Goal: Communication & Community: Answer question/provide support

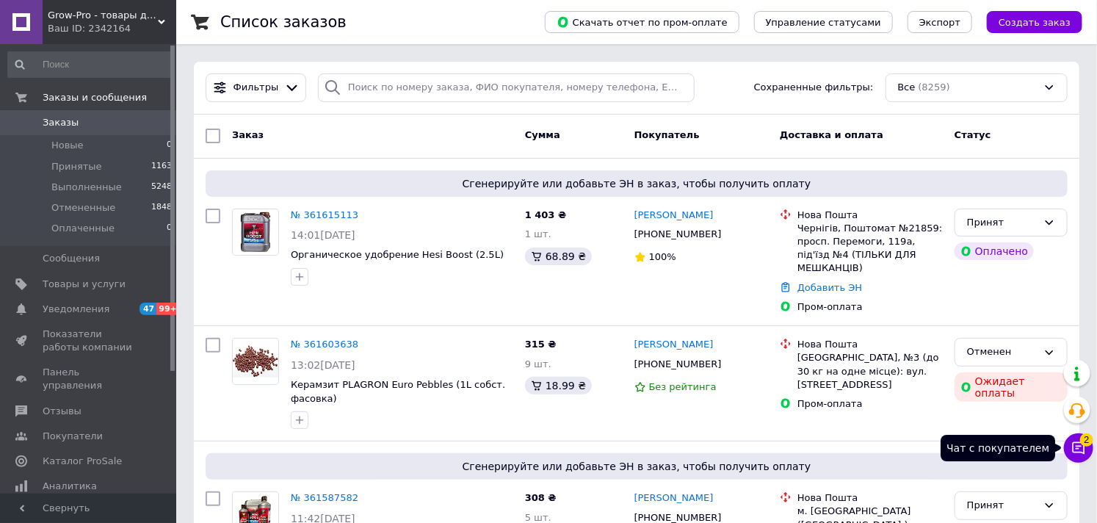
click at [1076, 449] on icon at bounding box center [1079, 448] width 12 height 12
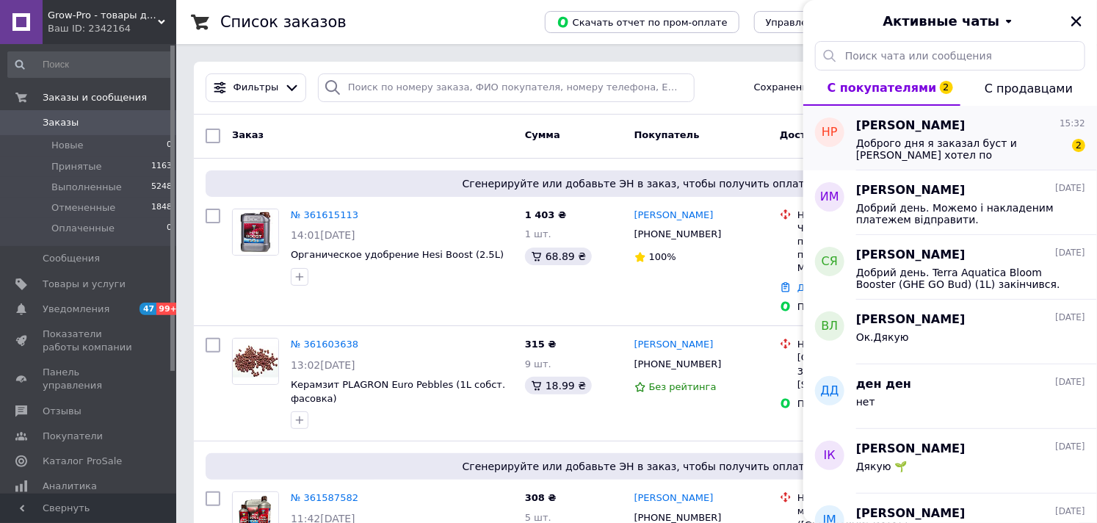
click at [959, 156] on span "Доброго дня я заказал буст и [PERSON_NAME] хотел по интересоваться вы дельту не…" at bounding box center [960, 148] width 209 height 23
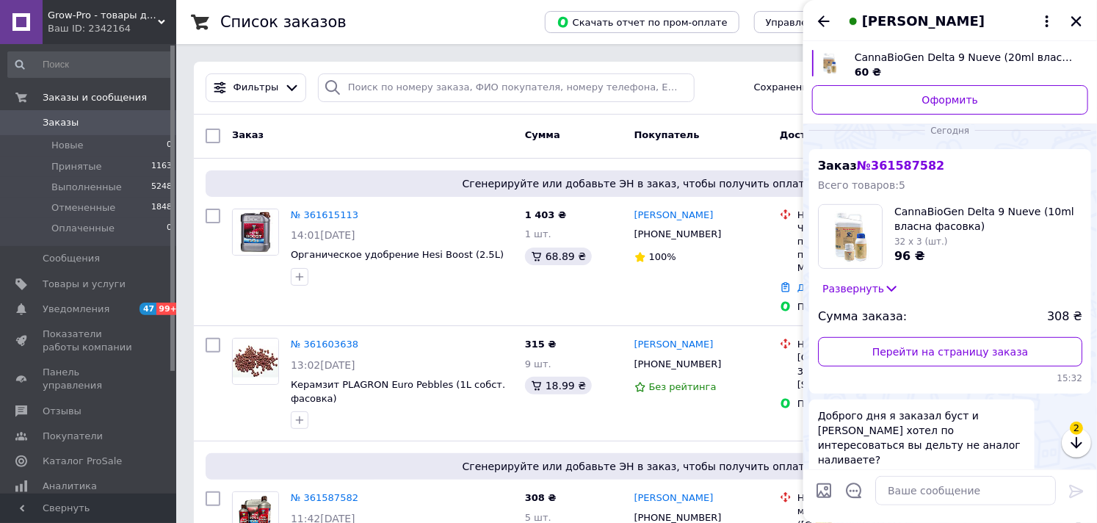
scroll to position [288, 0]
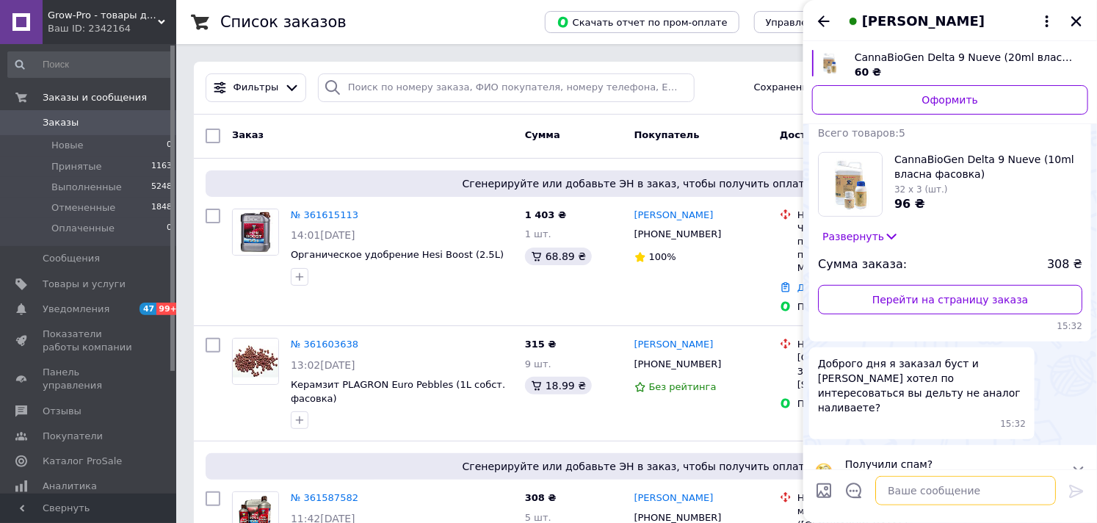
click at [904, 491] on textarea at bounding box center [965, 490] width 181 height 29
type textarea "Ні)"
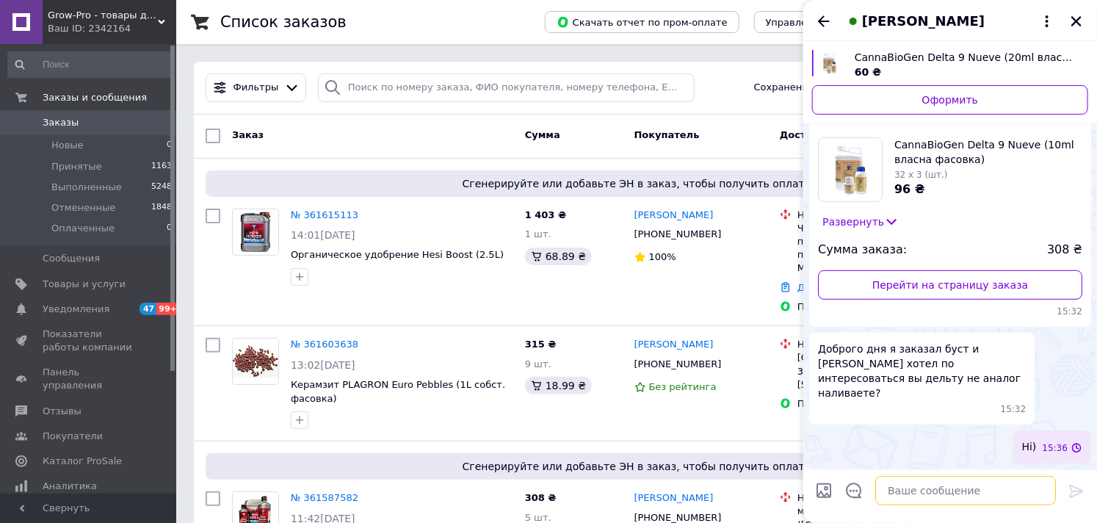
scroll to position [246, 0]
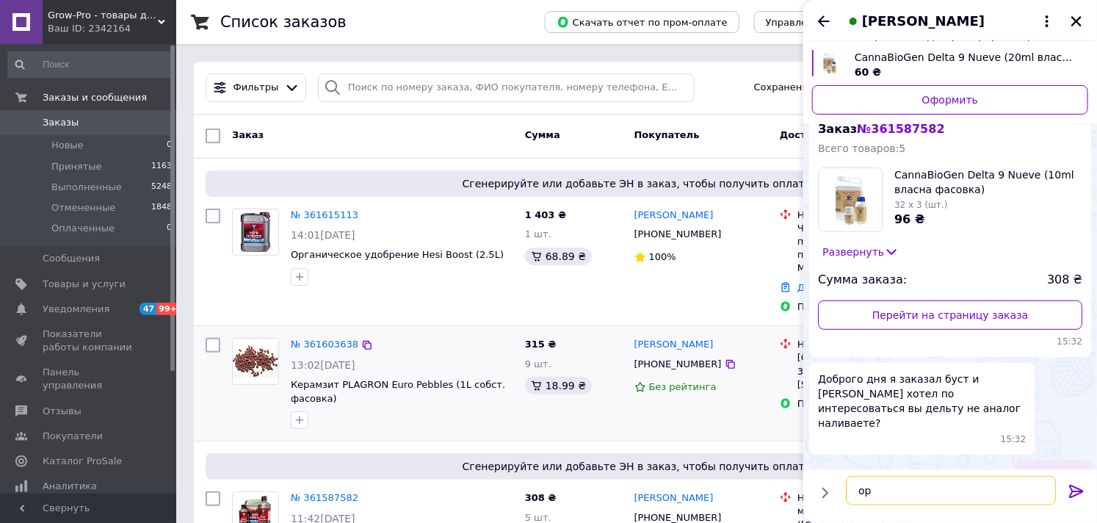
type textarea "о"
type textarea "p"
type textarea "н"
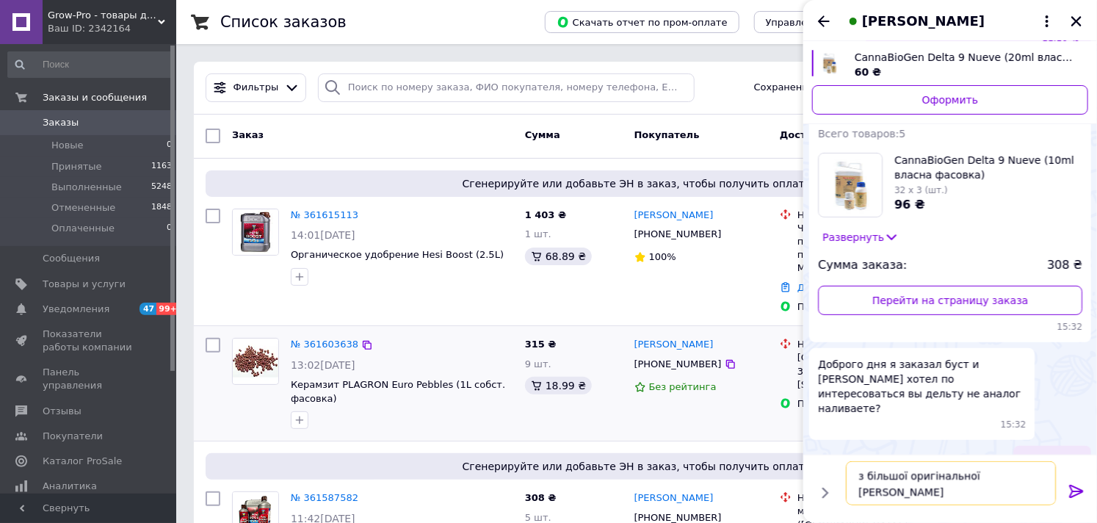
type textarea "з більшої оригінальної тари розливаємо."
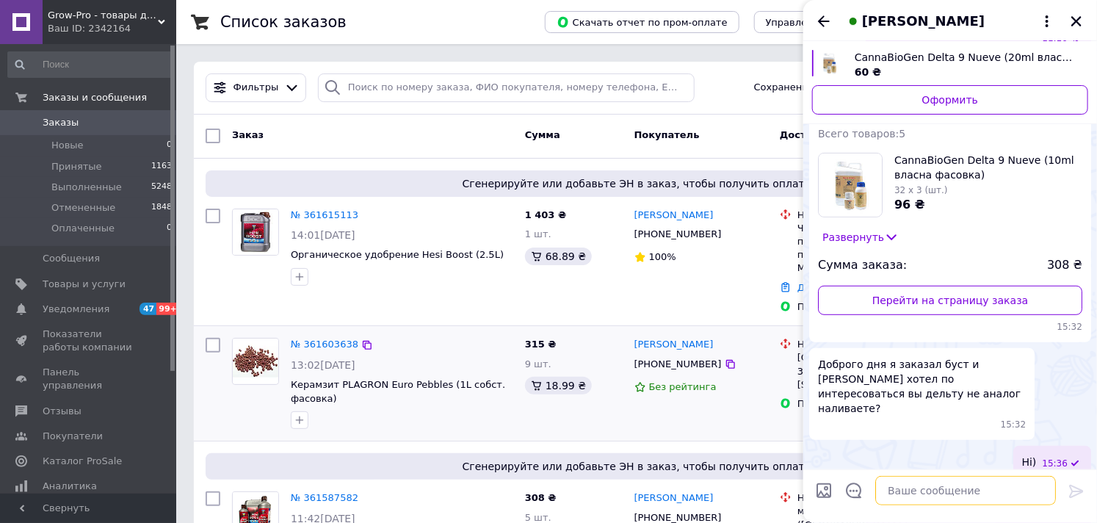
scroll to position [299, 0]
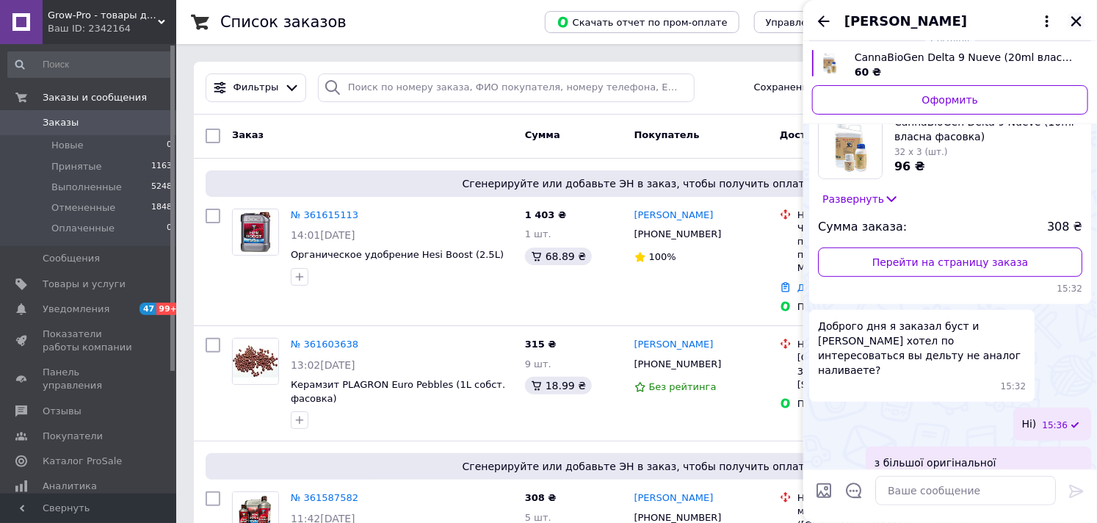
click at [1076, 20] on icon "Закрыть" at bounding box center [1076, 21] width 10 height 10
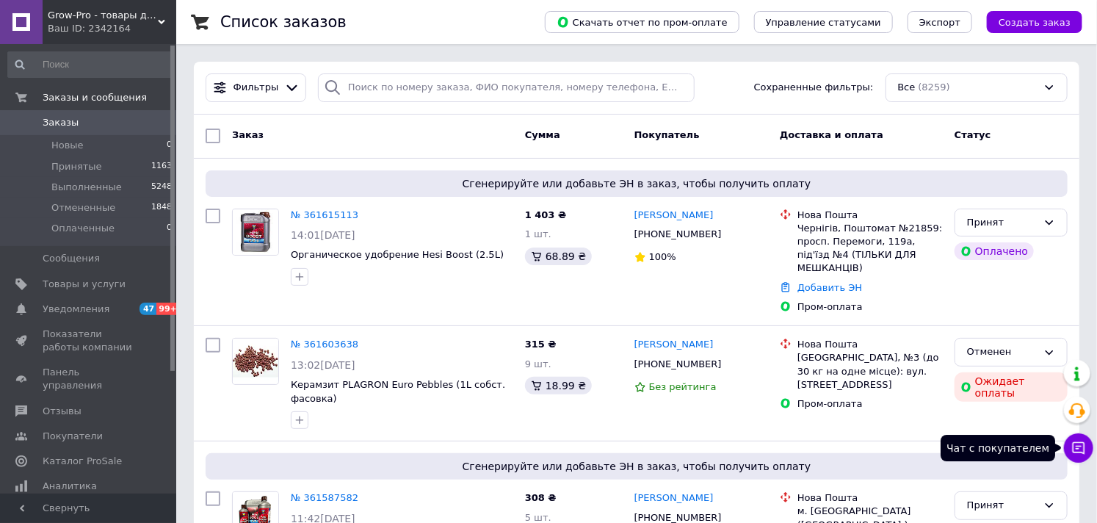
click at [1085, 455] on icon at bounding box center [1078, 448] width 15 height 15
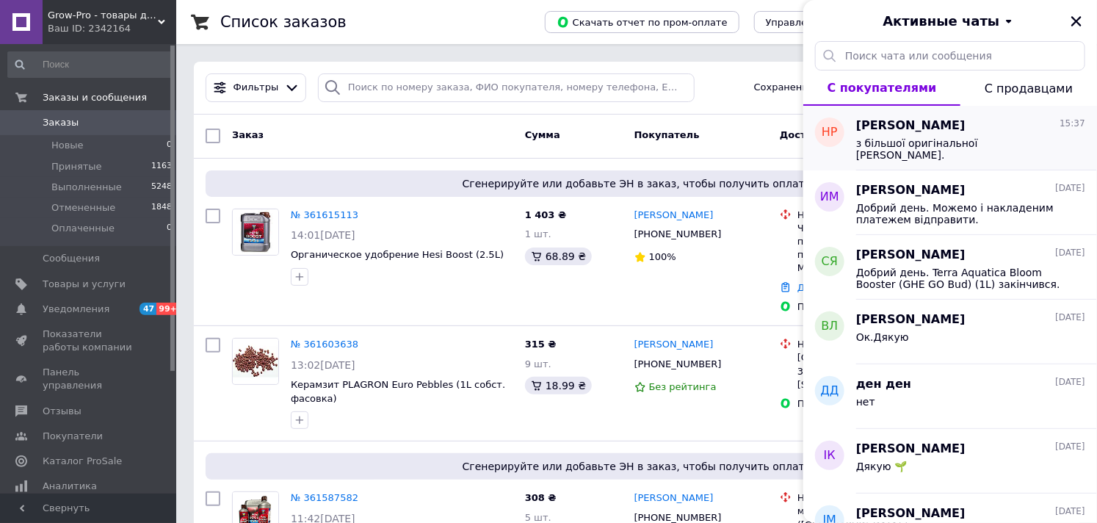
click at [1025, 134] on div "з більшої оригінальної [PERSON_NAME]." at bounding box center [970, 147] width 229 height 26
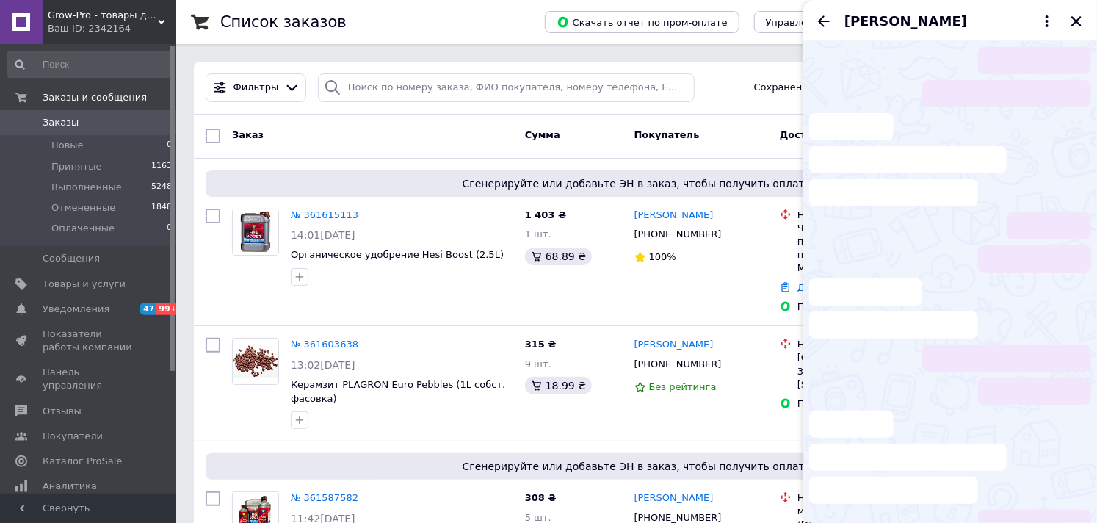
scroll to position [336, 0]
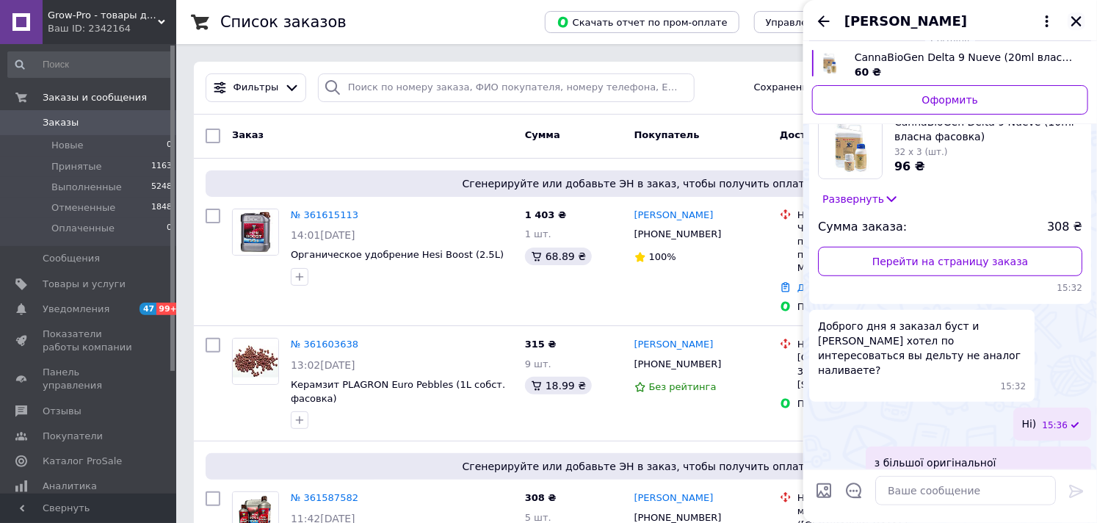
click at [1077, 20] on icon "Закрыть" at bounding box center [1076, 21] width 10 height 10
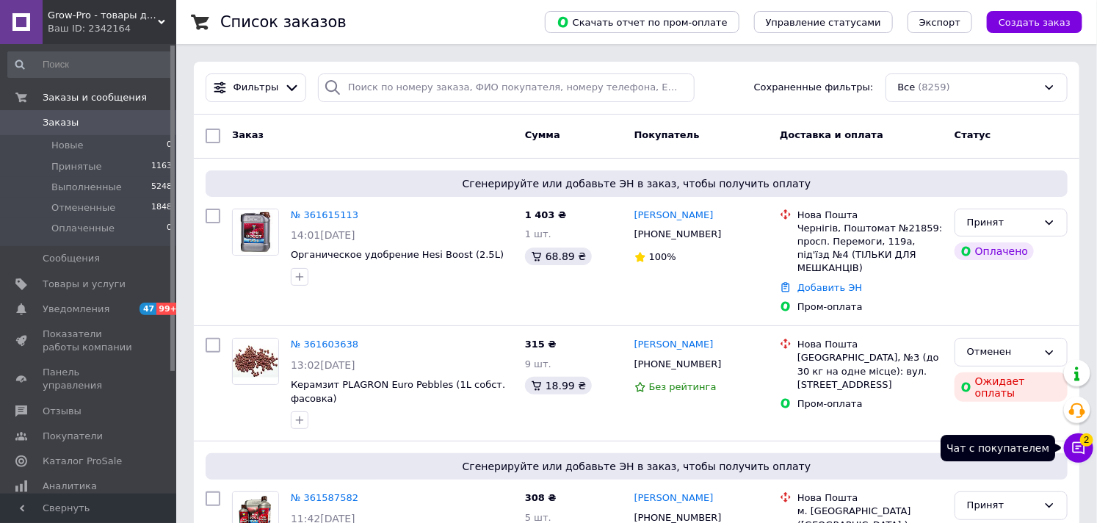
click at [1077, 444] on icon at bounding box center [1078, 448] width 15 height 15
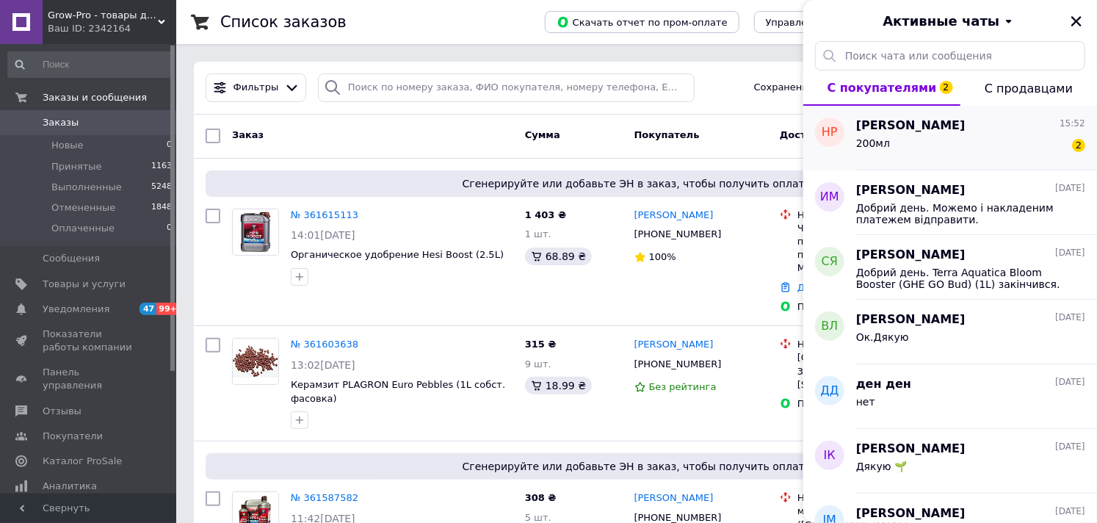
click at [958, 152] on div "200мл 2" at bounding box center [970, 145] width 229 height 23
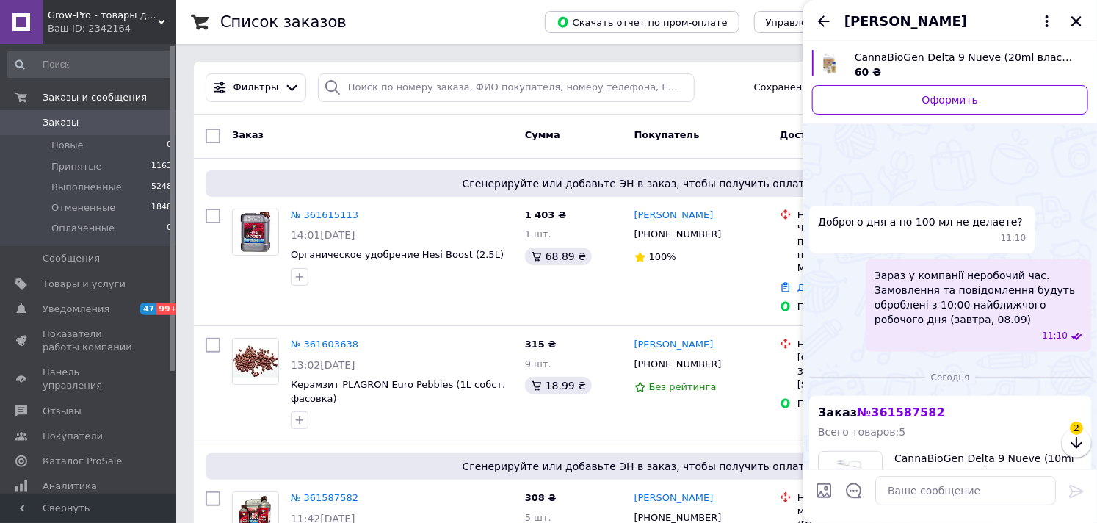
scroll to position [456, 0]
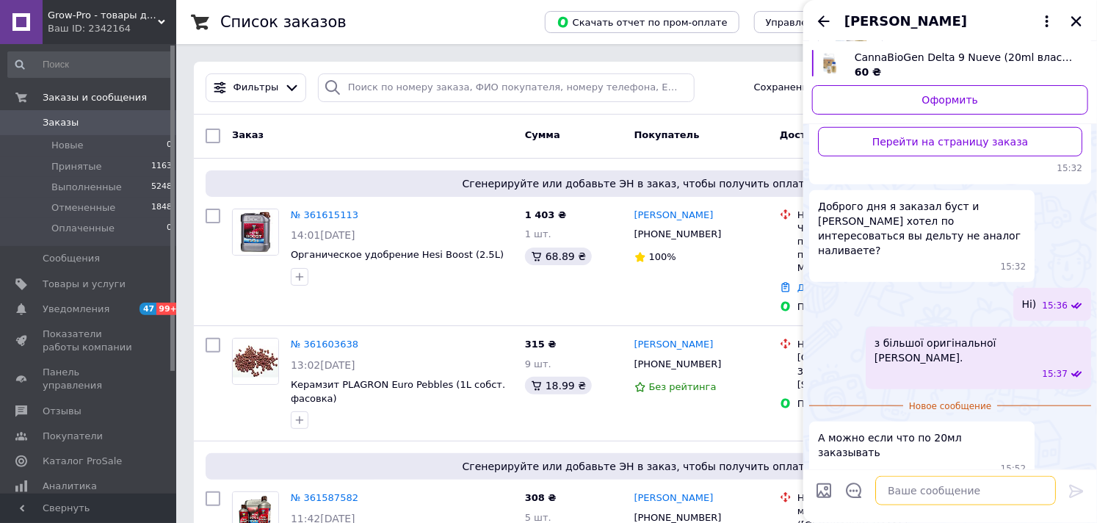
click at [927, 491] on textarea at bounding box center [965, 490] width 181 height 29
type textarea "N"
type textarea "Так, але з передплатою."
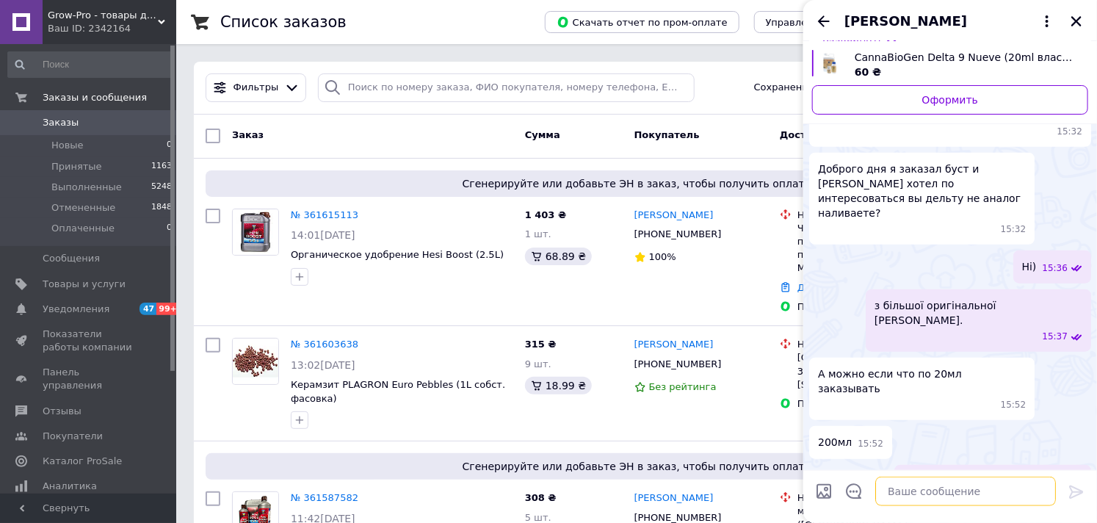
scroll to position [431, 0]
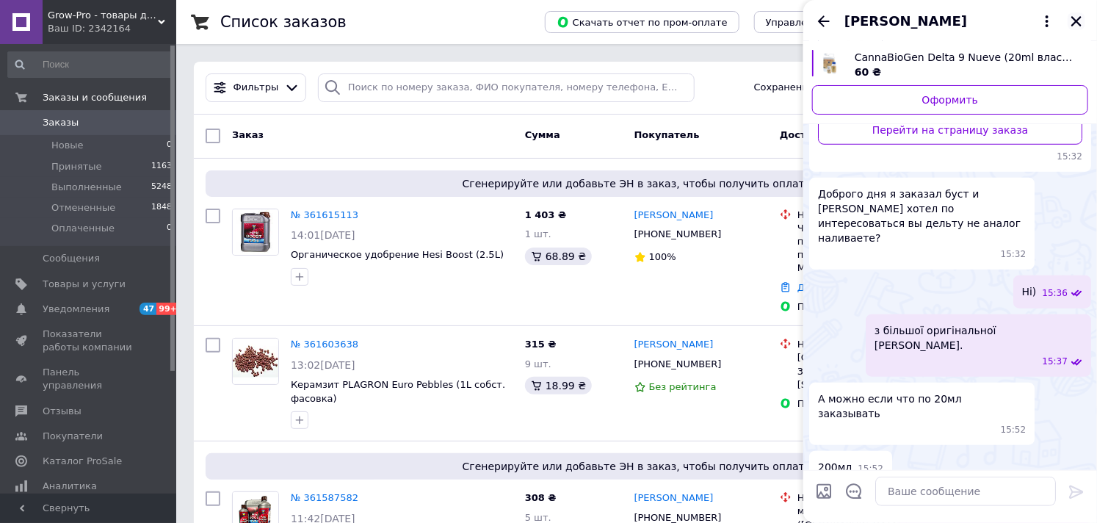
click at [1079, 19] on icon "Закрыть" at bounding box center [1076, 21] width 10 height 10
